Goal: Task Accomplishment & Management: Use online tool/utility

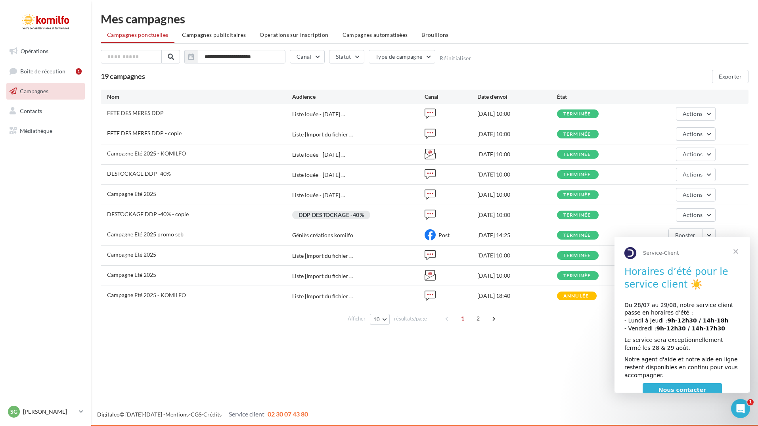
click at [735, 252] on span "Fermer" at bounding box center [735, 251] width 29 height 29
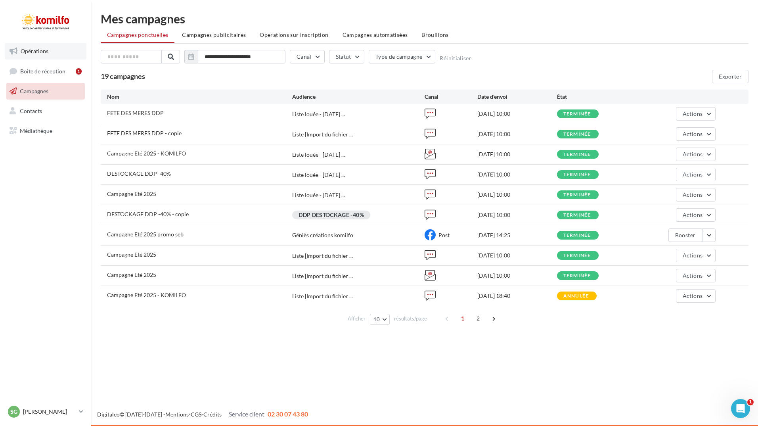
click at [43, 50] on span "Opérations" at bounding box center [35, 51] width 28 height 7
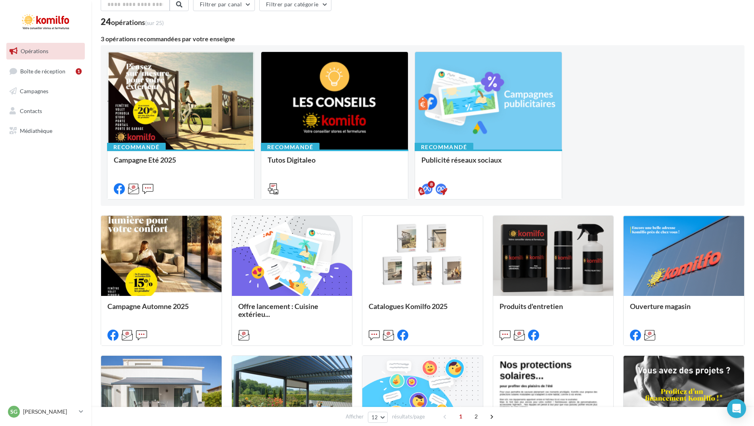
scroll to position [119, 0]
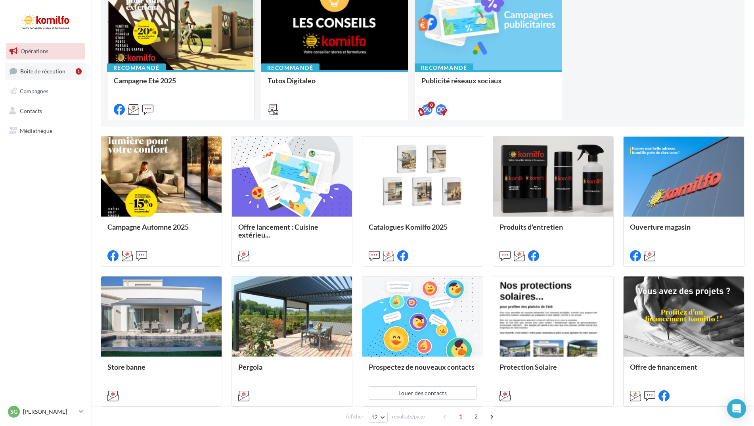
click at [29, 76] on link "Boîte de réception 1" at bounding box center [46, 71] width 82 height 17
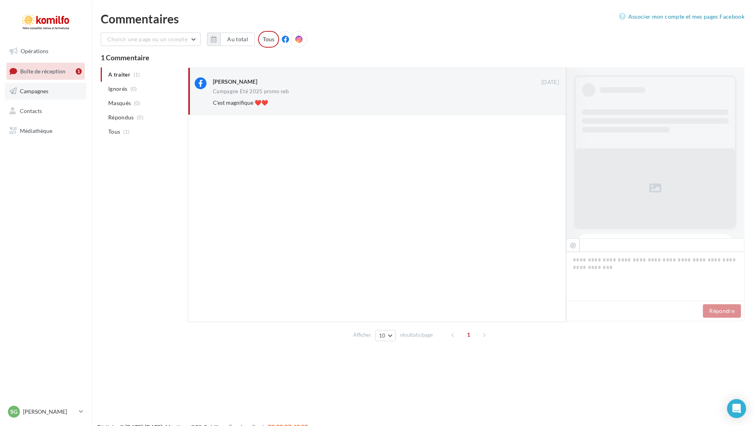
click at [45, 92] on span "Campagnes" at bounding box center [34, 91] width 29 height 7
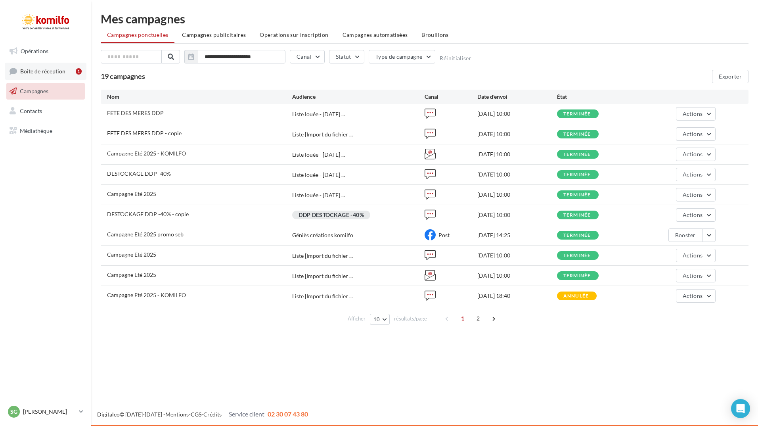
click at [40, 74] on span "Boîte de réception" at bounding box center [42, 70] width 45 height 7
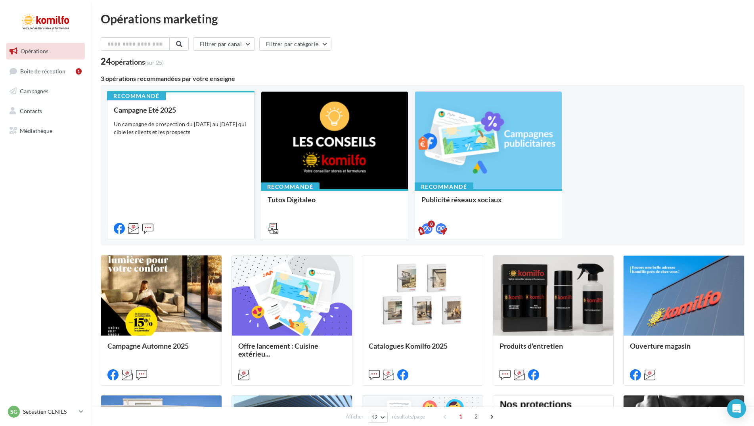
click at [155, 142] on div "Campagne Eté 2025 Un campagne de prospection du 12 au 28 mai 2025 qui cible les…" at bounding box center [181, 169] width 134 height 126
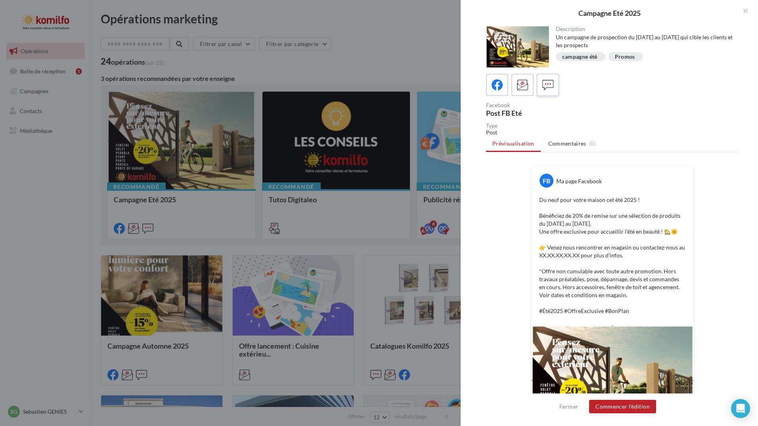
click at [553, 85] on icon at bounding box center [547, 84] width 11 height 11
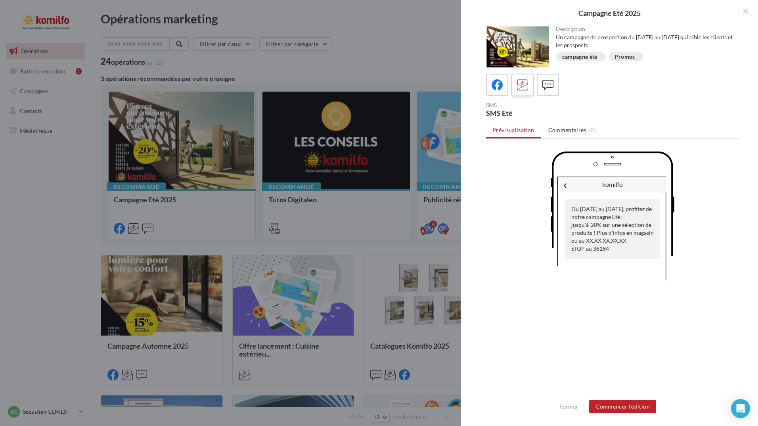
click at [525, 89] on icon at bounding box center [522, 84] width 11 height 11
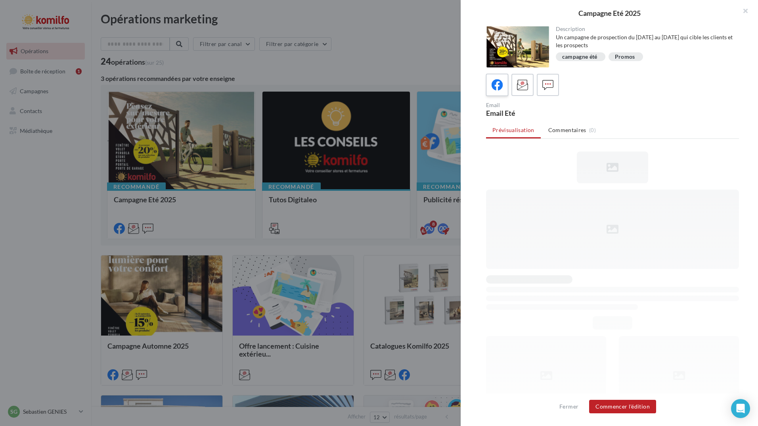
click at [504, 91] on div at bounding box center [497, 85] width 15 height 15
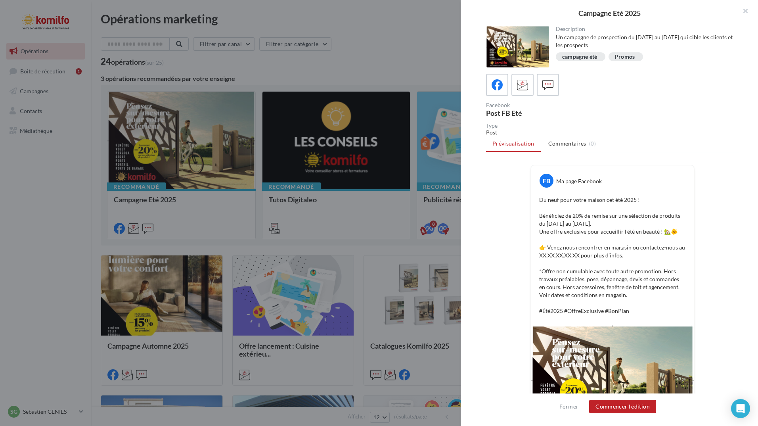
drag, startPoint x: 407, startPoint y: 50, endPoint x: 388, endPoint y: 53, distance: 18.8
click at [406, 50] on div at bounding box center [379, 213] width 758 height 426
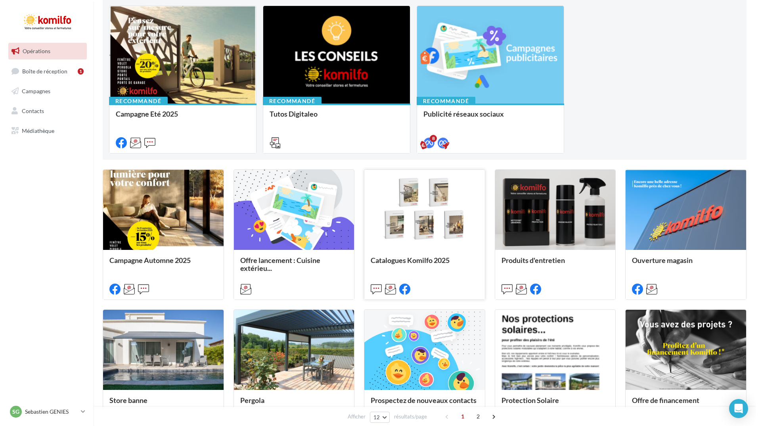
scroll to position [119, 0]
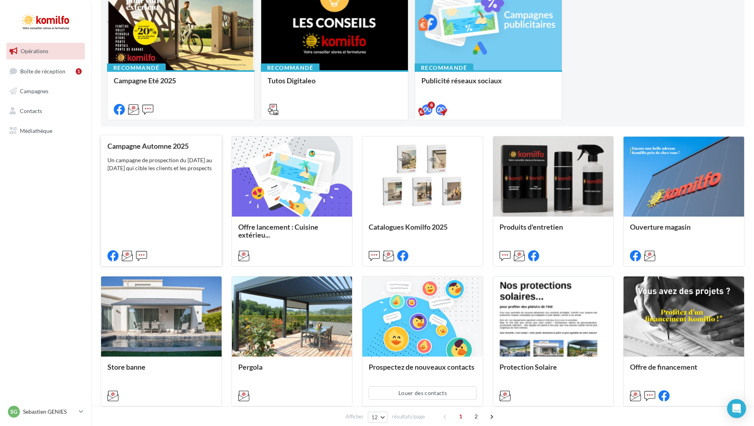
click at [163, 152] on div "Campagne Automne 2025 Un campagne de prospection du 12 septembre au 4 octobre 2…" at bounding box center [161, 200] width 108 height 117
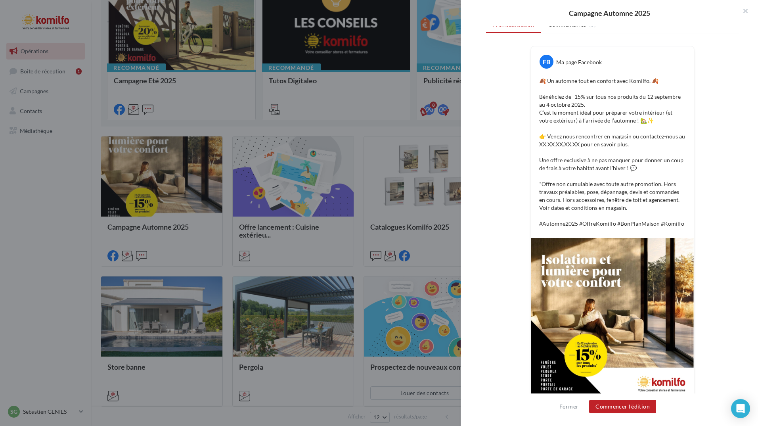
click at [57, 327] on div at bounding box center [379, 213] width 758 height 426
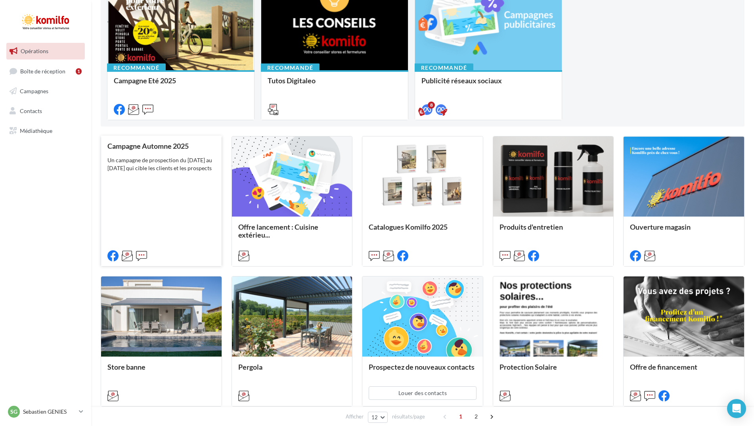
click at [147, 166] on div "Un campagne de prospection du 12 septembre au 4 octobre 2025 qui cible les clie…" at bounding box center [161, 164] width 108 height 16
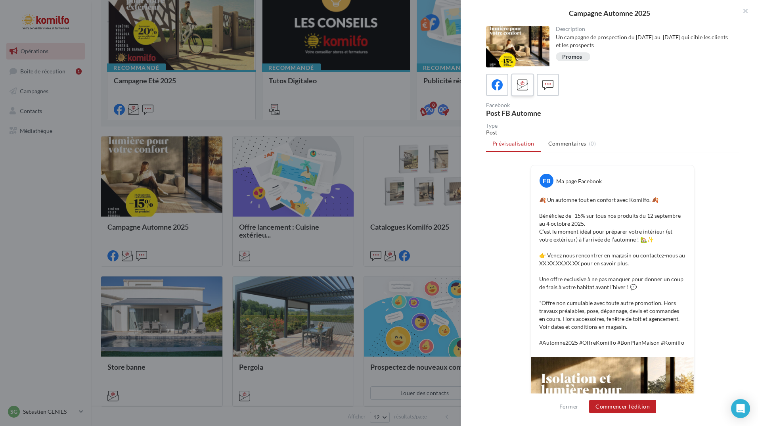
click at [520, 85] on icon at bounding box center [522, 84] width 11 height 11
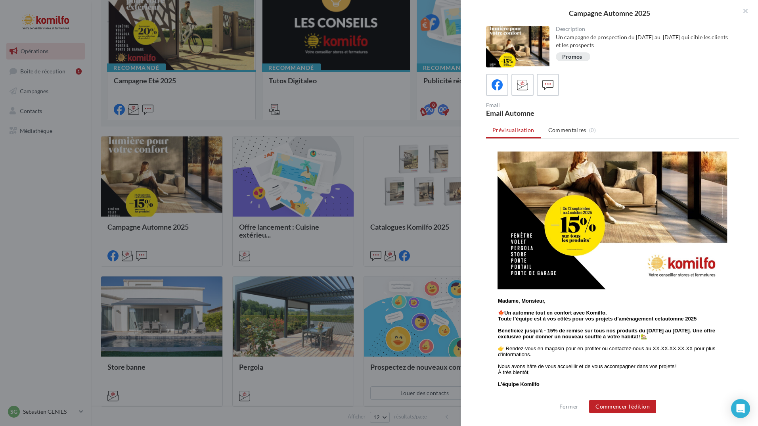
scroll to position [159, 0]
click at [589, 210] on img at bounding box center [612, 174] width 230 height 230
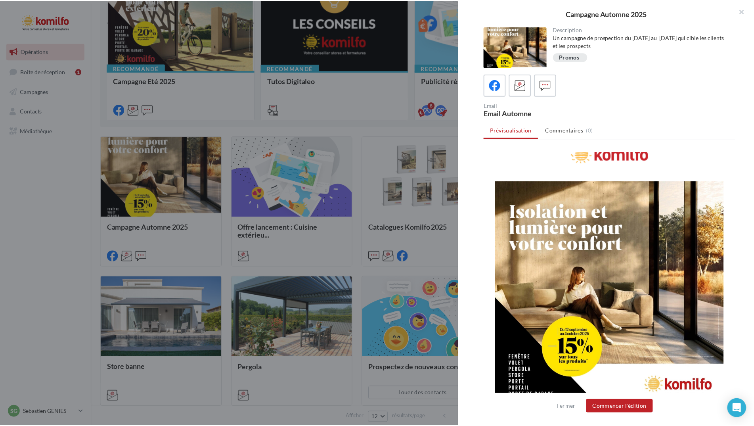
scroll to position [0, 0]
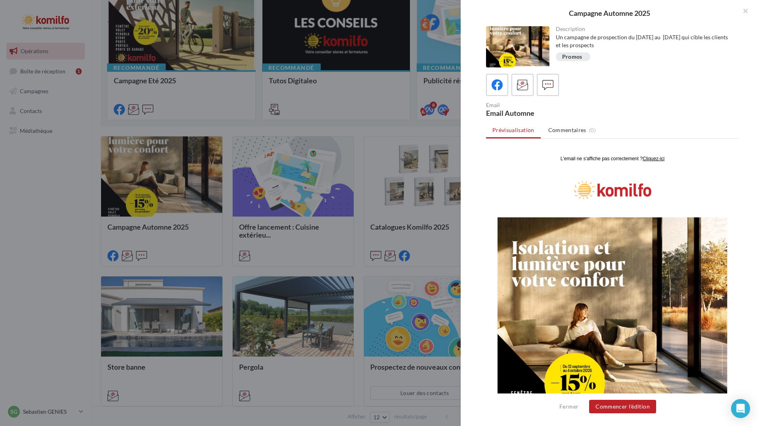
click at [652, 158] on u "Cliquez-ici" at bounding box center [654, 159] width 22 height 6
click at [553, 83] on icon at bounding box center [547, 84] width 11 height 11
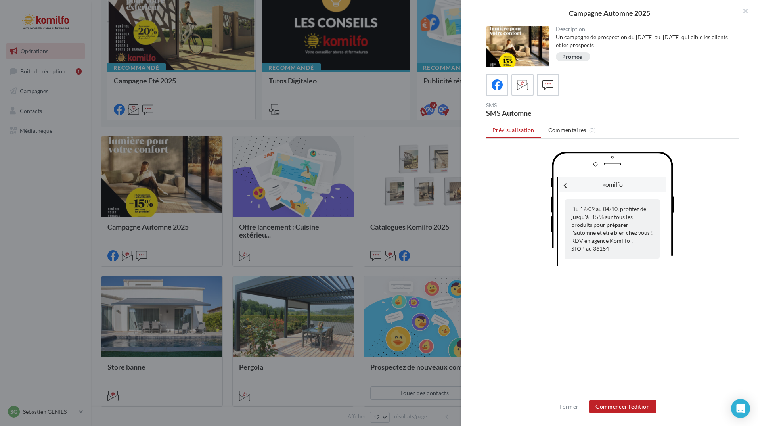
click at [745, 9] on button "button" at bounding box center [742, 12] width 32 height 24
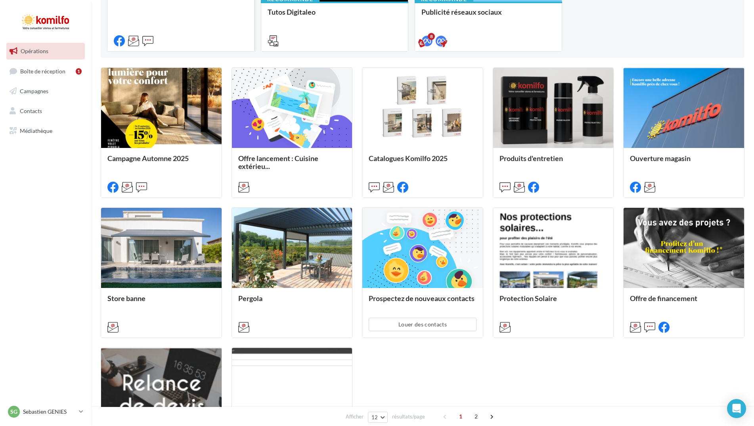
scroll to position [107, 0]
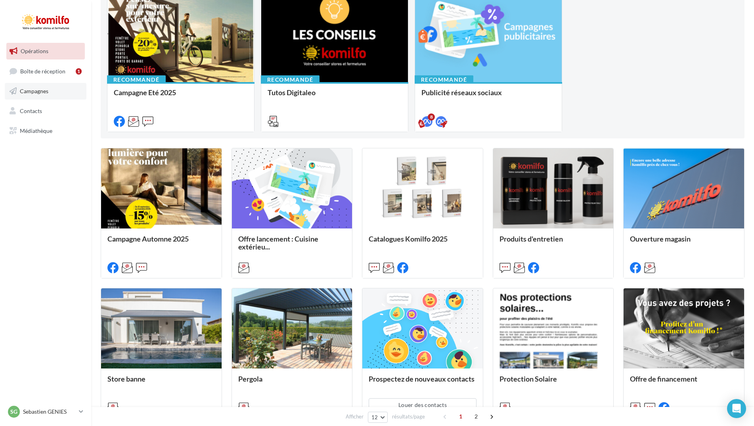
click at [40, 93] on span "Campagnes" at bounding box center [34, 91] width 29 height 7
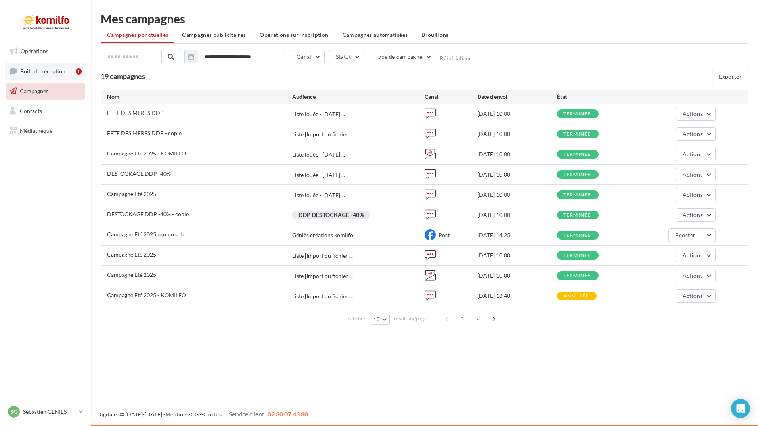
click at [53, 68] on span "Boîte de réception" at bounding box center [42, 70] width 45 height 7
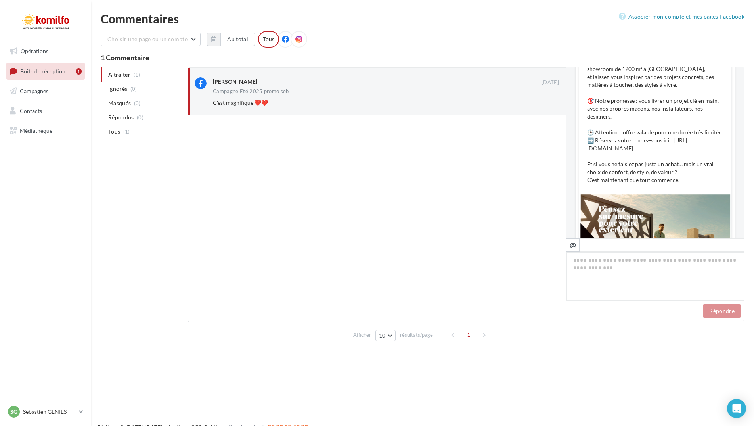
scroll to position [318, 0]
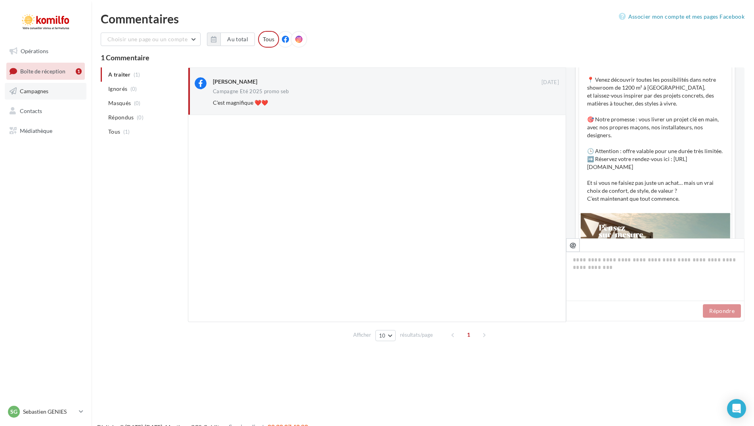
click at [24, 92] on span "Campagnes" at bounding box center [34, 91] width 29 height 7
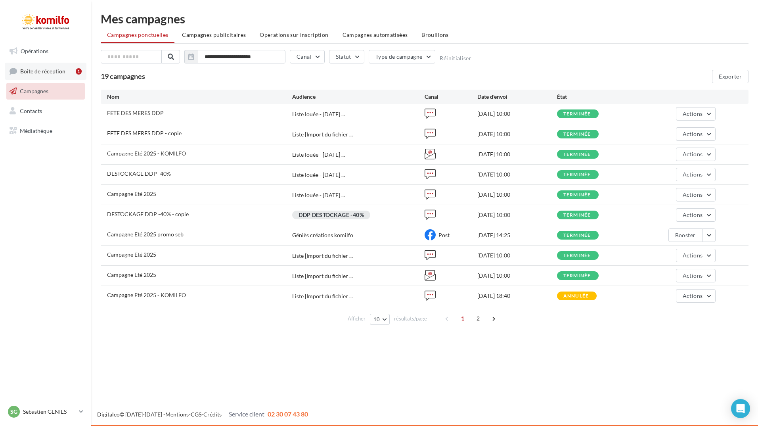
click at [33, 74] on span "Boîte de réception" at bounding box center [42, 70] width 45 height 7
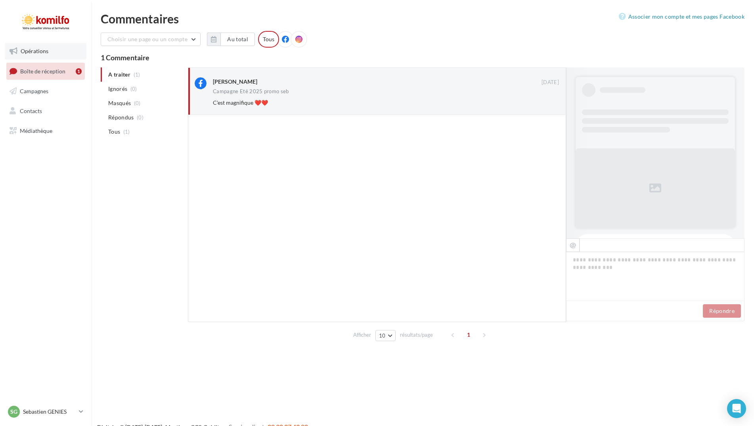
click at [25, 51] on span "Opérations" at bounding box center [35, 51] width 28 height 7
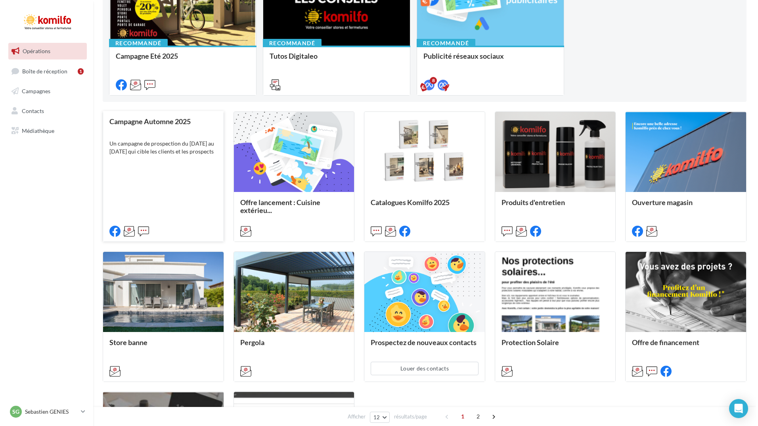
scroll to position [159, 0]
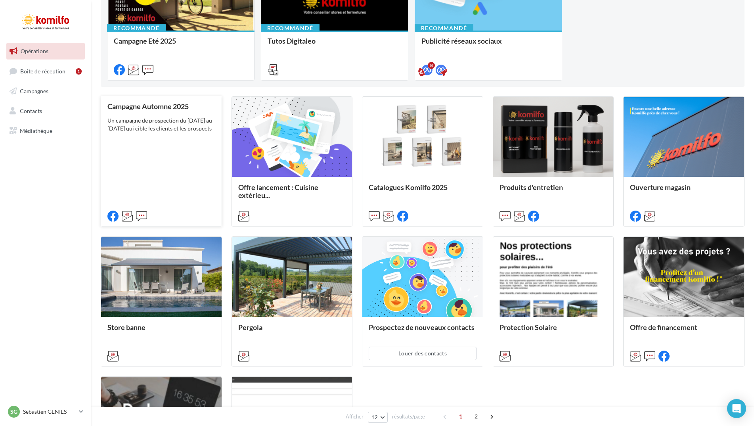
click at [189, 129] on div "Un campagne de prospection du [DATE] au [DATE] qui cible les clients et les pro…" at bounding box center [161, 125] width 108 height 16
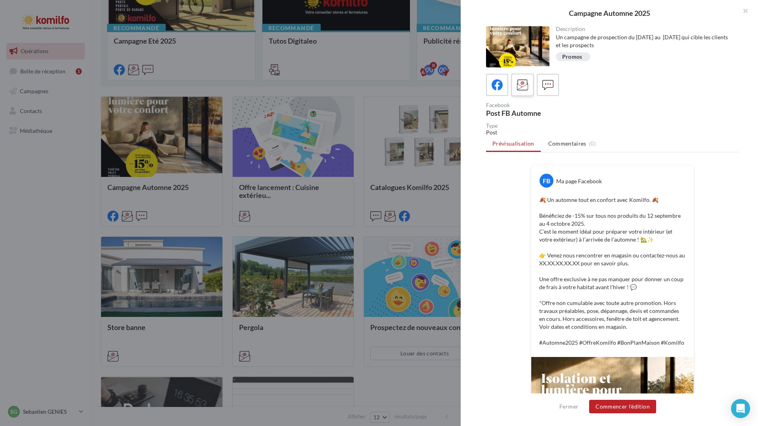
click at [525, 86] on icon at bounding box center [522, 84] width 11 height 11
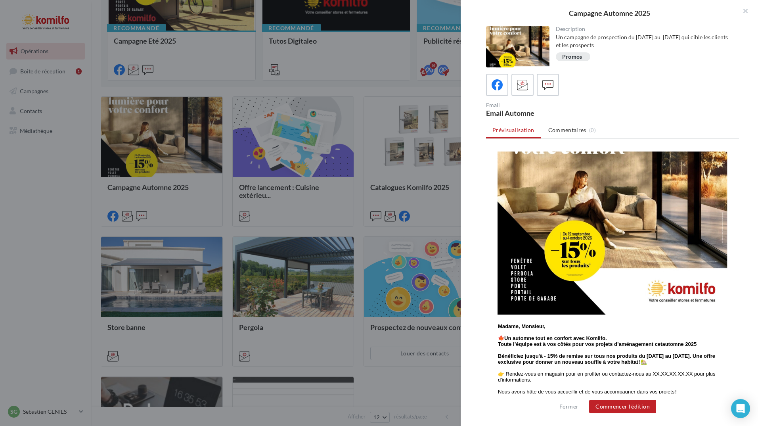
scroll to position [238, 0]
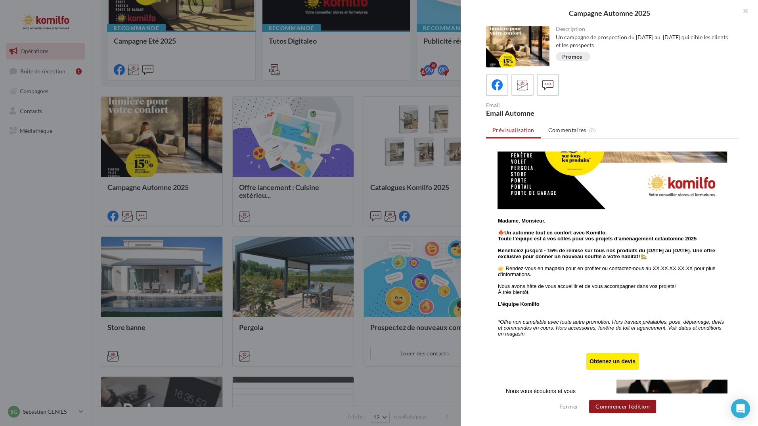
click at [618, 409] on button "Commencer l'édition" at bounding box center [622, 406] width 67 height 13
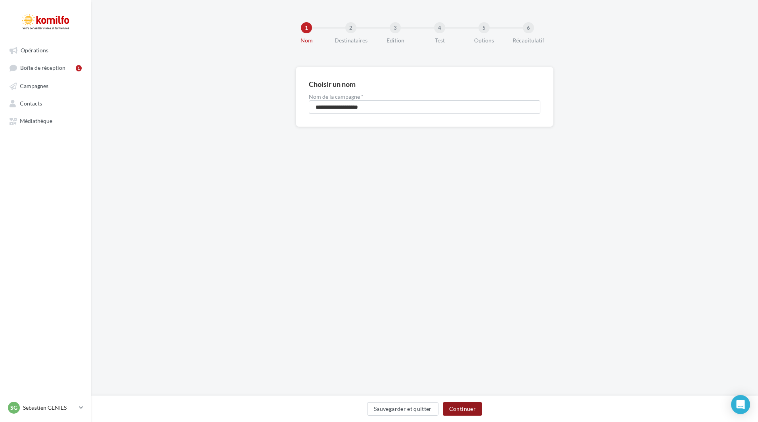
click at [467, 409] on button "Continuer" at bounding box center [462, 408] width 39 height 13
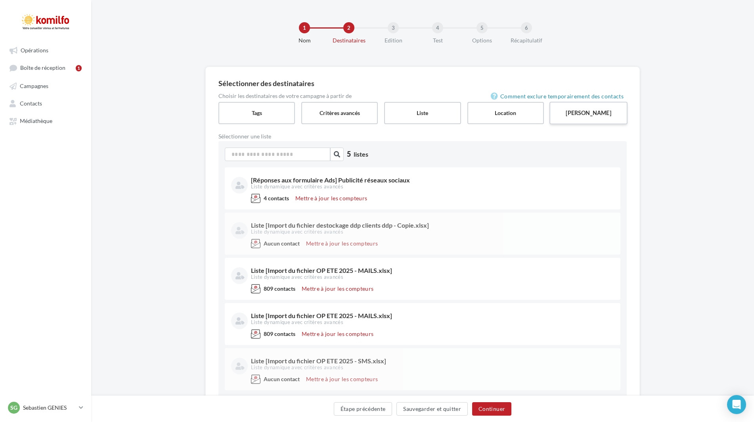
click at [577, 113] on label "[PERSON_NAME]" at bounding box center [588, 112] width 78 height 23
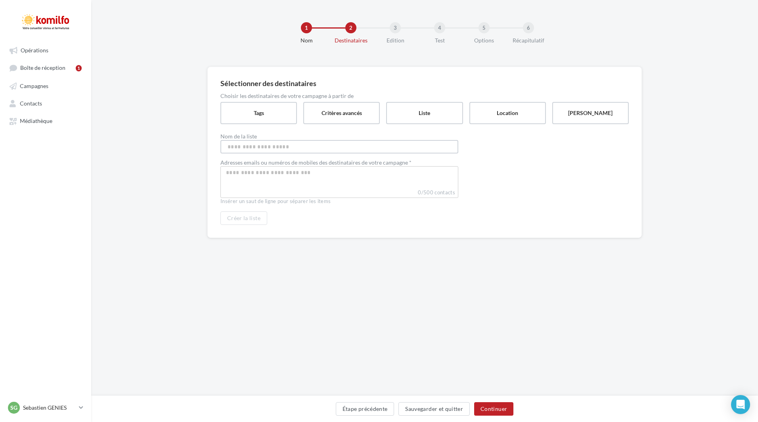
click at [251, 144] on input "Nom de la liste" at bounding box center [339, 146] width 238 height 13
click at [260, 191] on div at bounding box center [339, 182] width 238 height 32
click at [261, 180] on div at bounding box center [339, 182] width 238 height 32
click at [277, 180] on div at bounding box center [339, 182] width 238 height 32
click at [299, 168] on div at bounding box center [339, 182] width 238 height 32
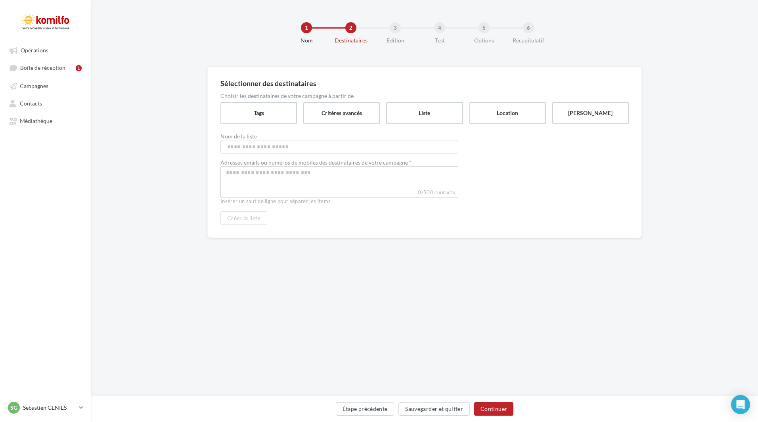
click at [281, 176] on input "Select box" at bounding box center [339, 172] width 234 height 9
type input "**********"
click at [279, 148] on input "Nom de la liste" at bounding box center [339, 146] width 238 height 13
type input "******"
click at [398, 281] on div "1 Nom 2 Destinataires 3 Edition 4 Test 5 Options 6 Récapitulatif Sélectionner d…" at bounding box center [424, 198] width 667 height 396
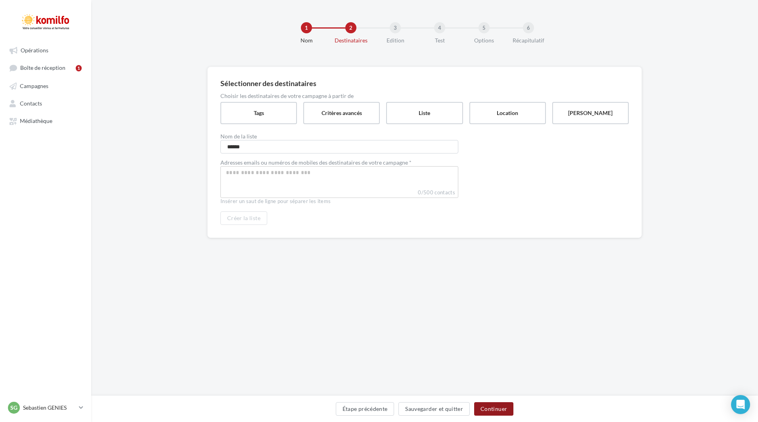
click at [495, 406] on button "Continuer" at bounding box center [493, 408] width 39 height 13
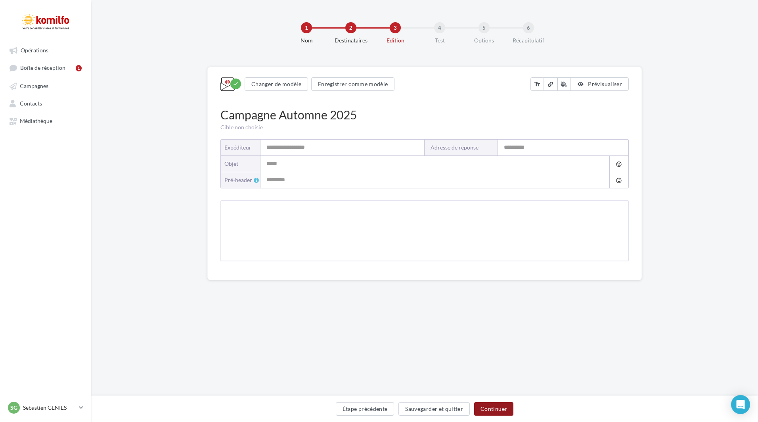
type input "*******"
type input "**********"
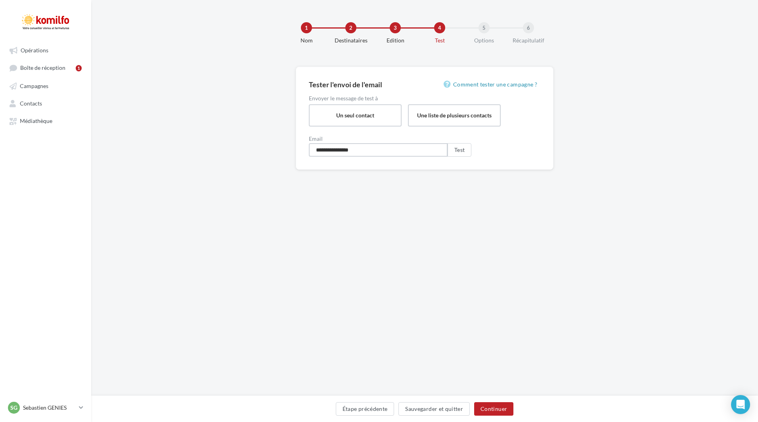
click at [421, 151] on input "**********" at bounding box center [378, 149] width 139 height 13
click at [391, 153] on input "**********" at bounding box center [378, 149] width 139 height 13
drag, startPoint x: 367, startPoint y: 150, endPoint x: 265, endPoint y: 153, distance: 102.3
click at [270, 152] on div "**********" at bounding box center [424, 131] width 667 height 128
type input "**********"
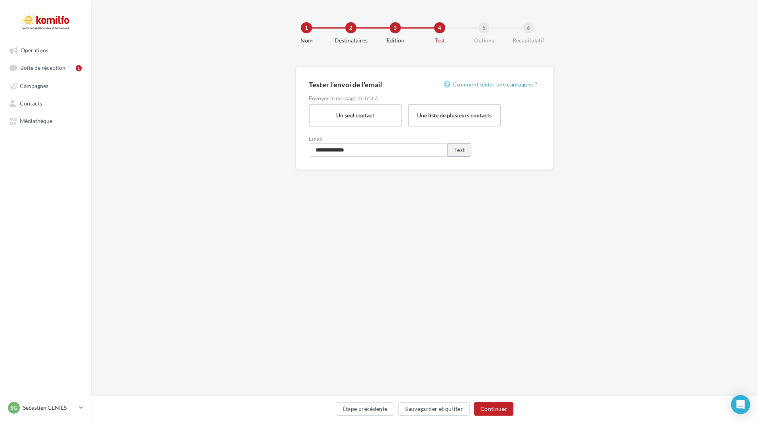
click at [462, 153] on button "Test" at bounding box center [460, 149] width 24 height 13
click at [465, 147] on button "Test" at bounding box center [460, 149] width 24 height 13
click at [470, 150] on button "Test" at bounding box center [460, 149] width 24 height 13
